Goal: Transaction & Acquisition: Purchase product/service

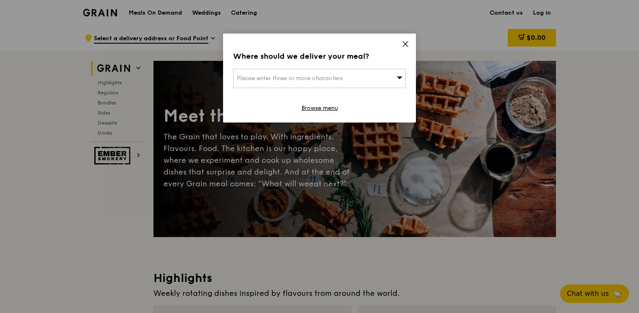
click at [401, 44] on div "Where should we deliver your meal? Please enter three or more characters Browse…" at bounding box center [319, 78] width 193 height 89
click at [405, 45] on icon at bounding box center [406, 44] width 8 height 8
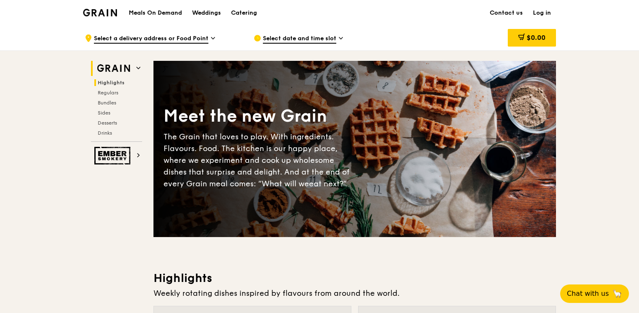
click at [105, 82] on span "Highlights" at bounding box center [111, 83] width 27 height 6
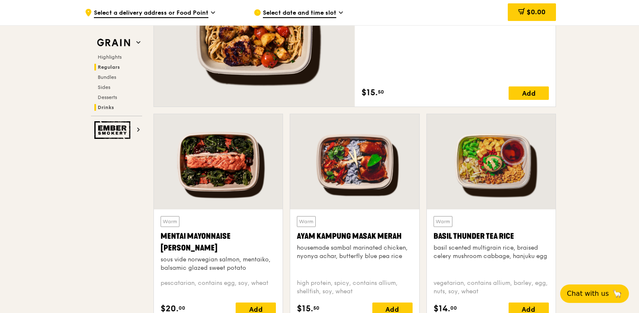
scroll to position [698, 0]
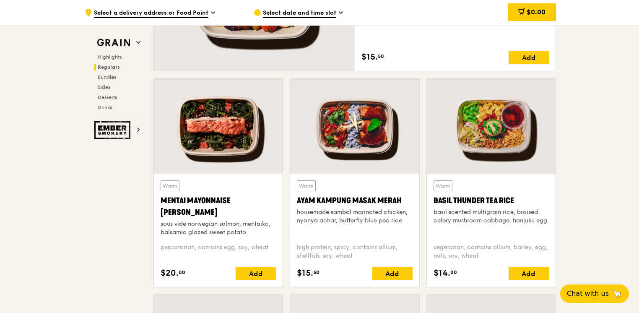
click at [109, 73] on div "Highlights Regulars Bundles Sides Desserts Drinks" at bounding box center [116, 82] width 51 height 57
click at [109, 77] on span "Bundles" at bounding box center [108, 77] width 20 height 6
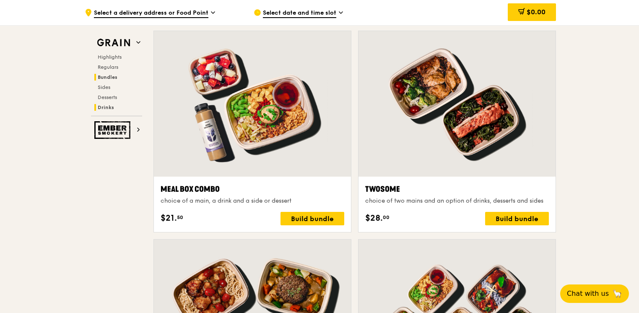
scroll to position [1333, 0]
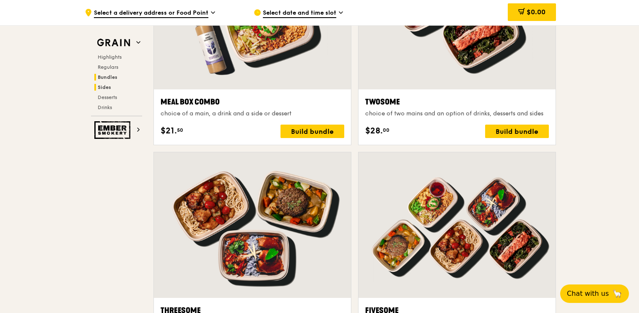
click at [108, 86] on span "Sides" at bounding box center [104, 87] width 13 height 6
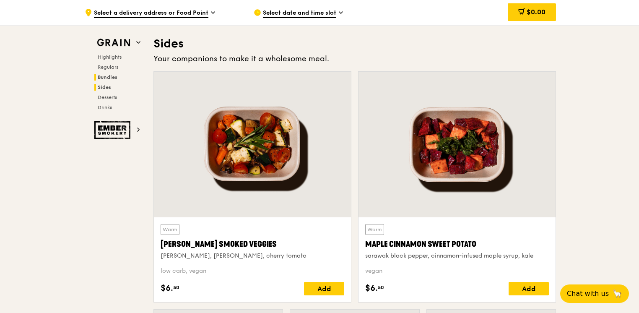
scroll to position [1867, 0]
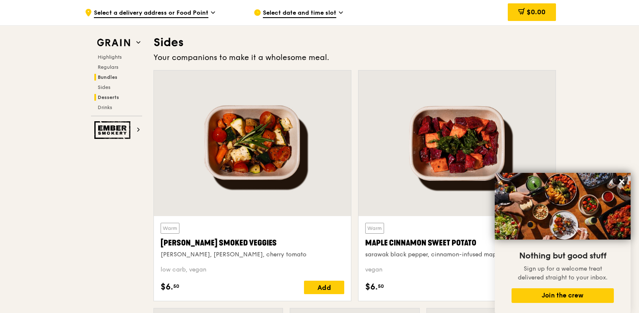
click at [106, 99] on span "Desserts" at bounding box center [108, 97] width 21 height 6
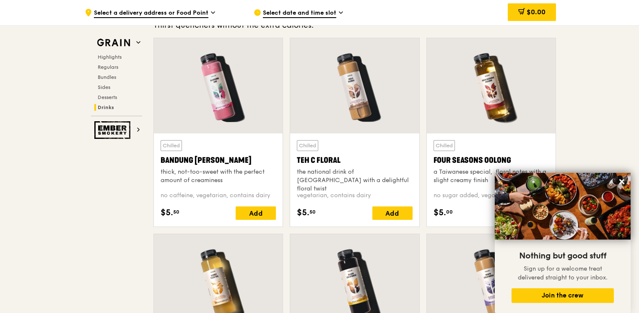
scroll to position [2934, 0]
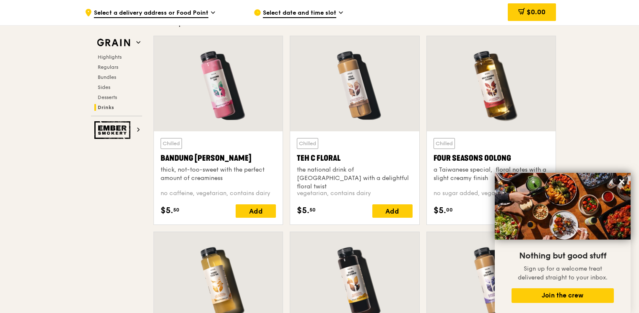
click at [104, 106] on span "Drinks" at bounding box center [106, 107] width 16 height 6
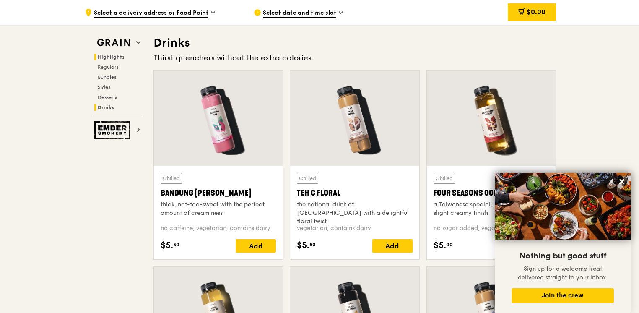
click at [112, 56] on span "Highlights" at bounding box center [111, 57] width 27 height 6
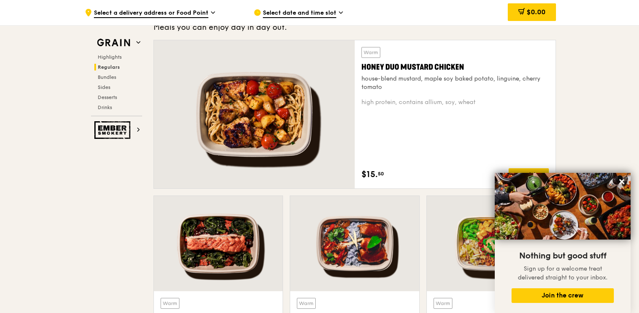
scroll to position [572, 0]
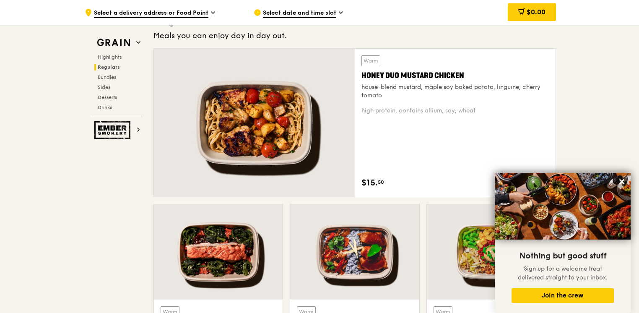
click at [215, 125] on div at bounding box center [254, 123] width 201 height 148
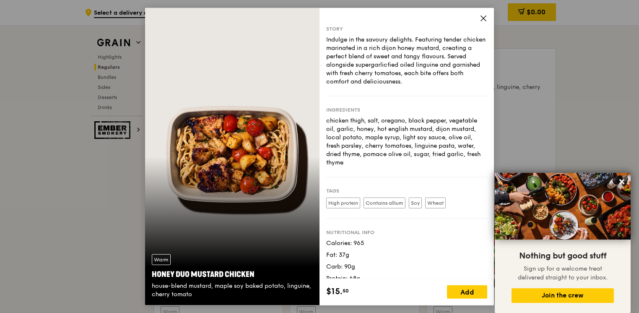
click at [485, 18] on icon at bounding box center [484, 19] width 8 height 8
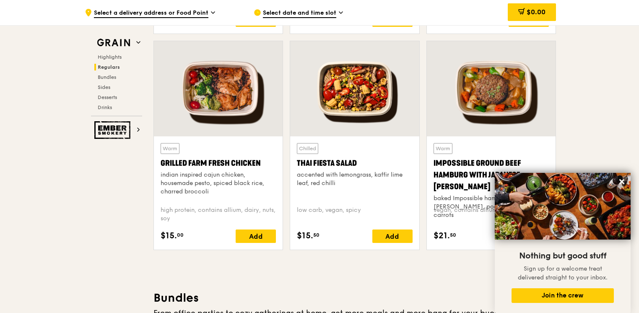
scroll to position [949, 0]
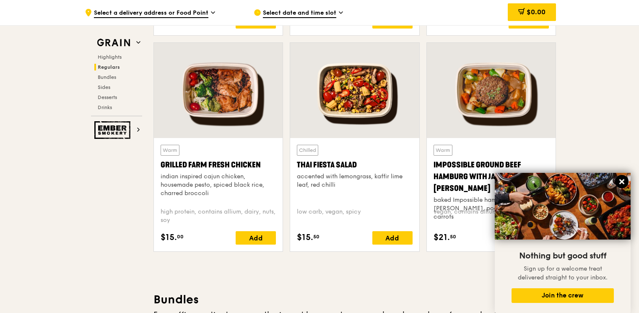
click at [622, 177] on button at bounding box center [621, 181] width 13 height 13
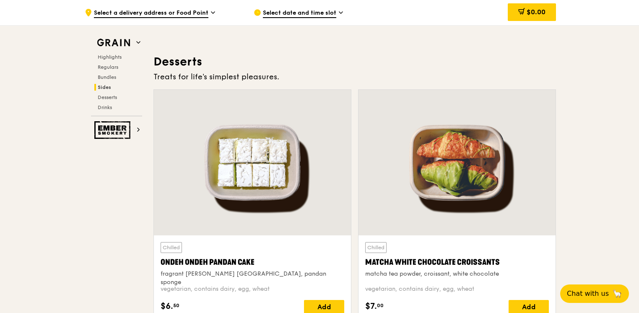
scroll to position [2375, 0]
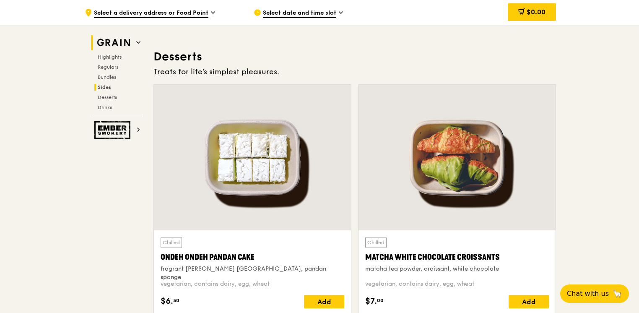
click at [131, 44] on img at bounding box center [113, 42] width 39 height 15
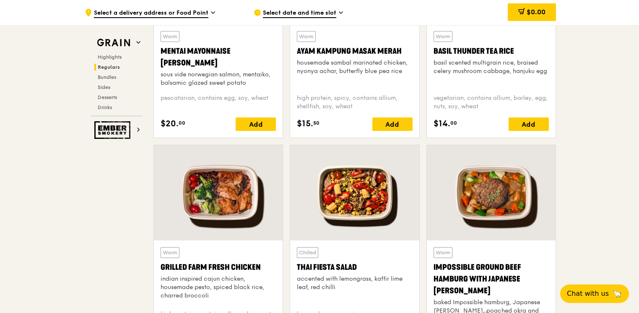
scroll to position [865, 0]
